Goal: Find specific page/section: Find specific page/section

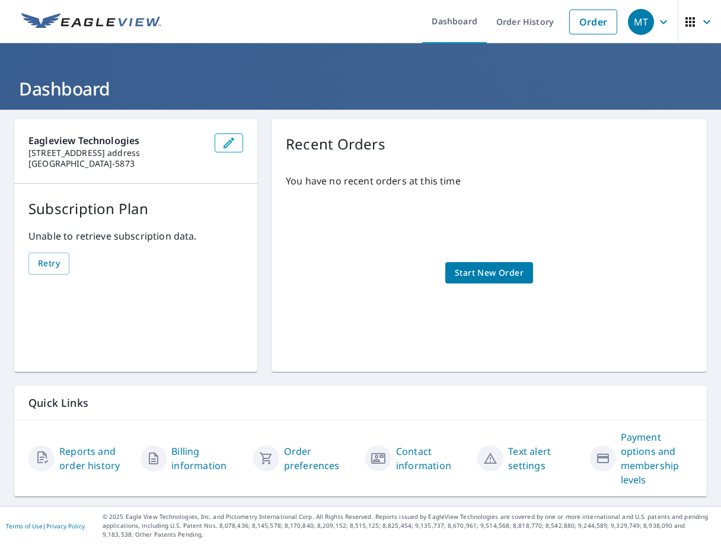
click at [59, 92] on h1 "Dashboard" at bounding box center [360, 88] width 692 height 24
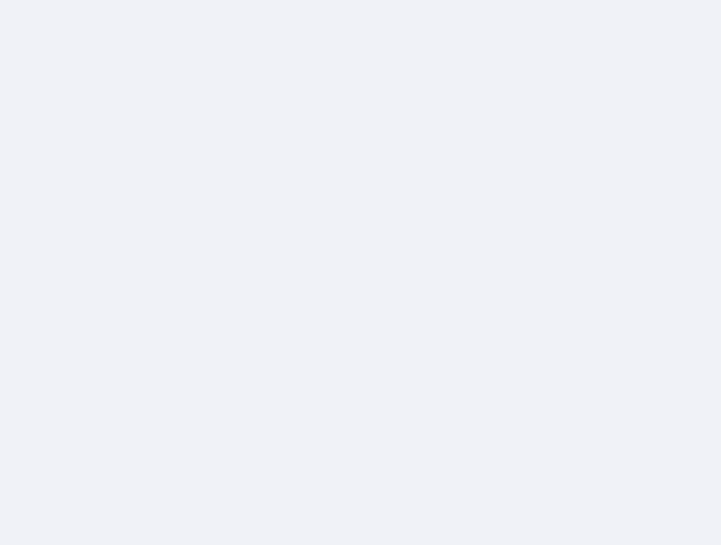
select select "Mixed"
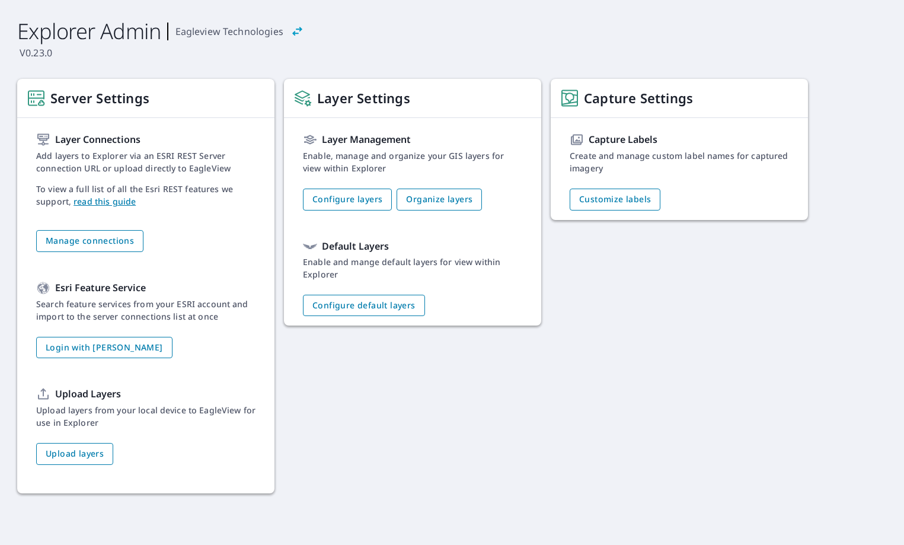
click at [676, 328] on div "Server Settings Layer Connections Add layers to Explorer via an ESRI REST Serve…" at bounding box center [470, 291] width 906 height 424
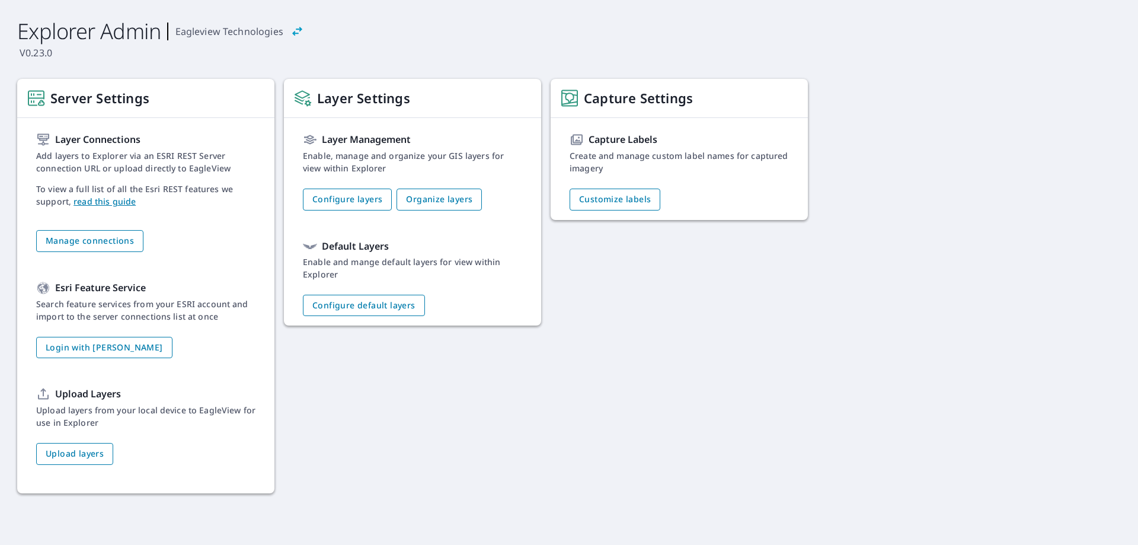
click at [720, 316] on div "Server Settings Layer Connections Add layers to Explorer via an ESRI REST Serve…" at bounding box center [587, 291] width 1140 height 424
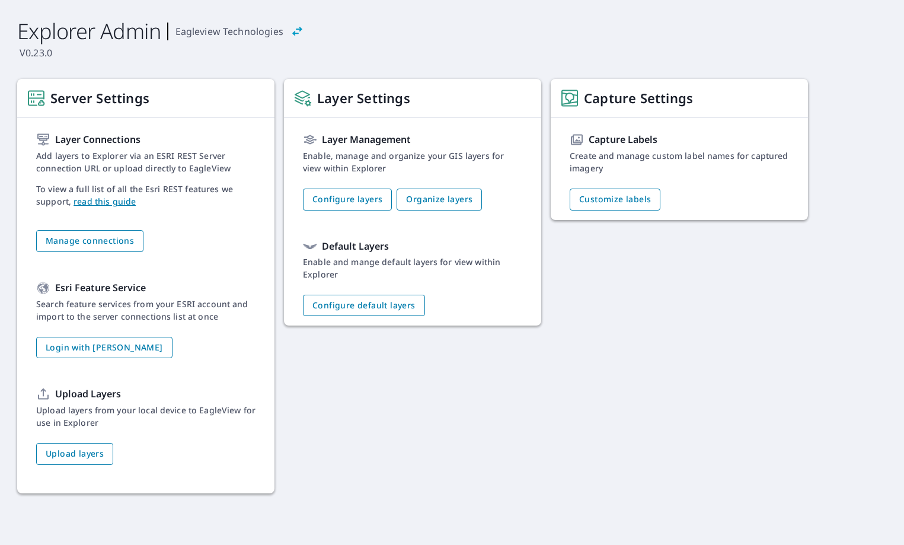
click at [561, 382] on div "Server Settings Layer Connections Add layers to Explorer via an ESRI REST Serve…" at bounding box center [470, 291] width 906 height 424
